Goal: Task Accomplishment & Management: Use online tool/utility

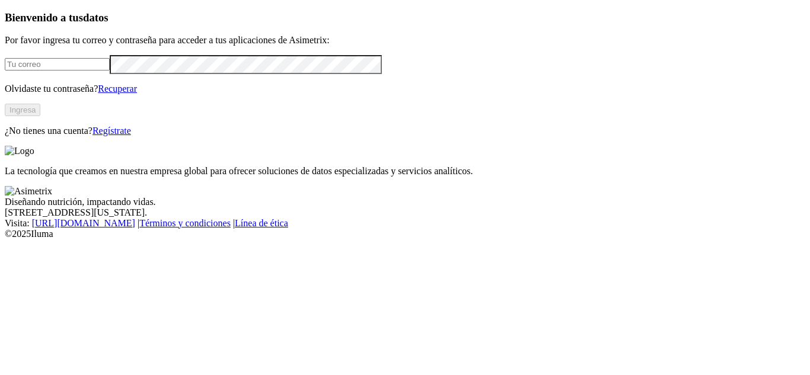
type input "[PERSON_NAME][EMAIL_ADDRESS][PERSON_NAME][DOMAIN_NAME]"
click at [40, 116] on button "Ingresa" at bounding box center [23, 110] width 36 height 12
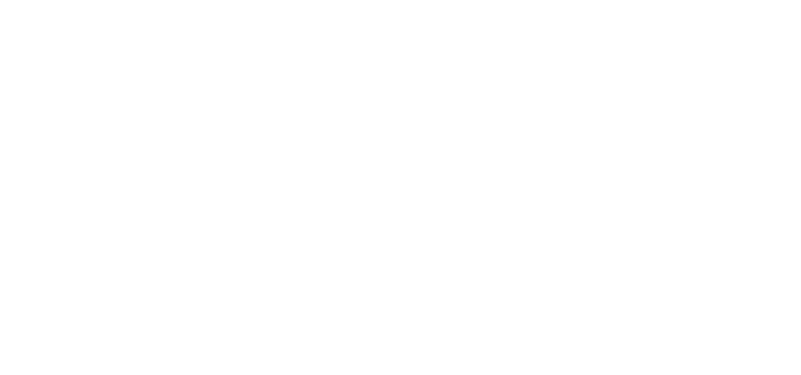
scroll to position [159, 0]
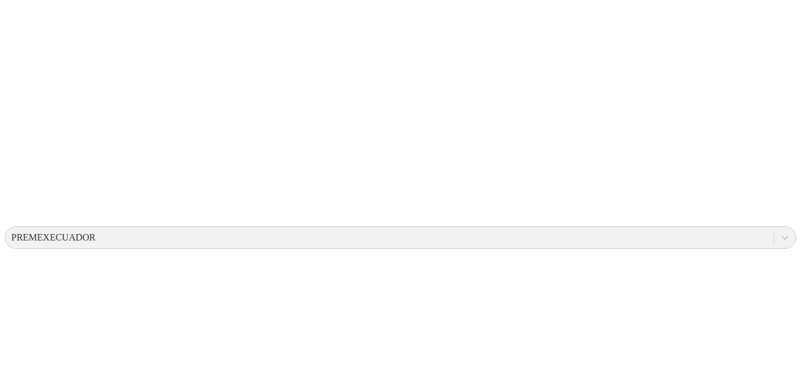
scroll to position [254, 0]
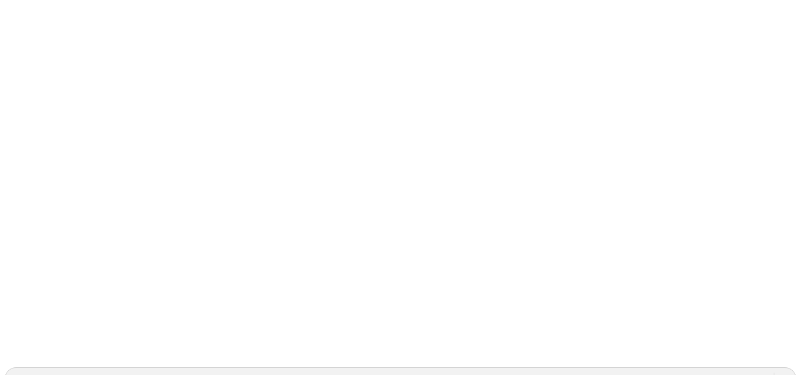
scroll to position [114, 0]
